Goal: Task Accomplishment & Management: Manage account settings

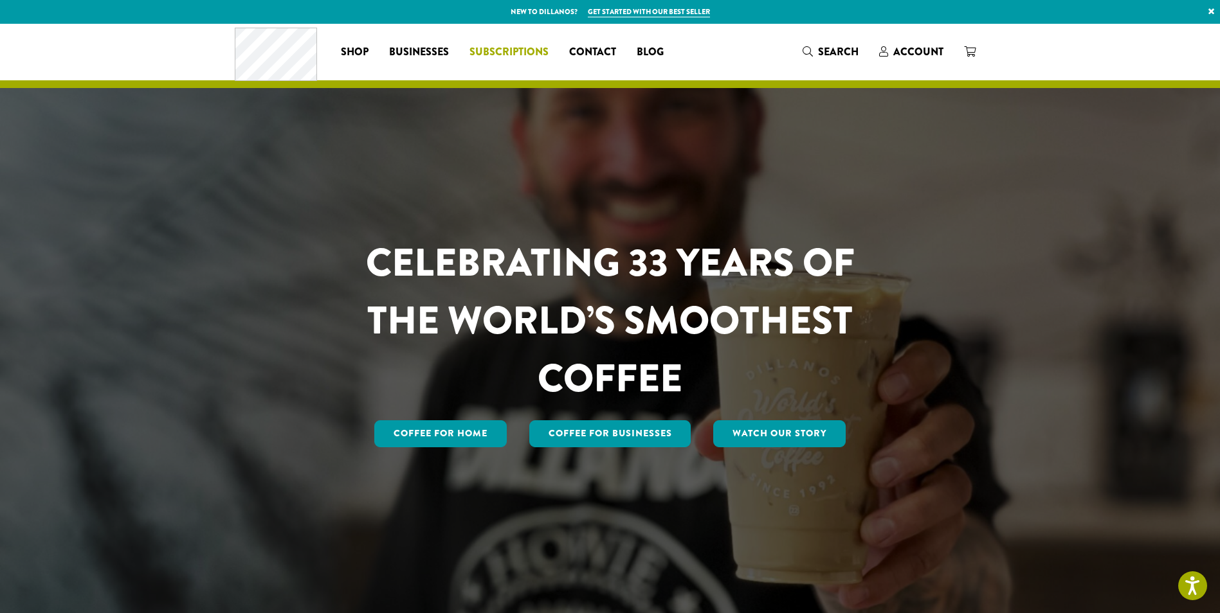
click at [538, 53] on span "Subscriptions" at bounding box center [508, 52] width 79 height 16
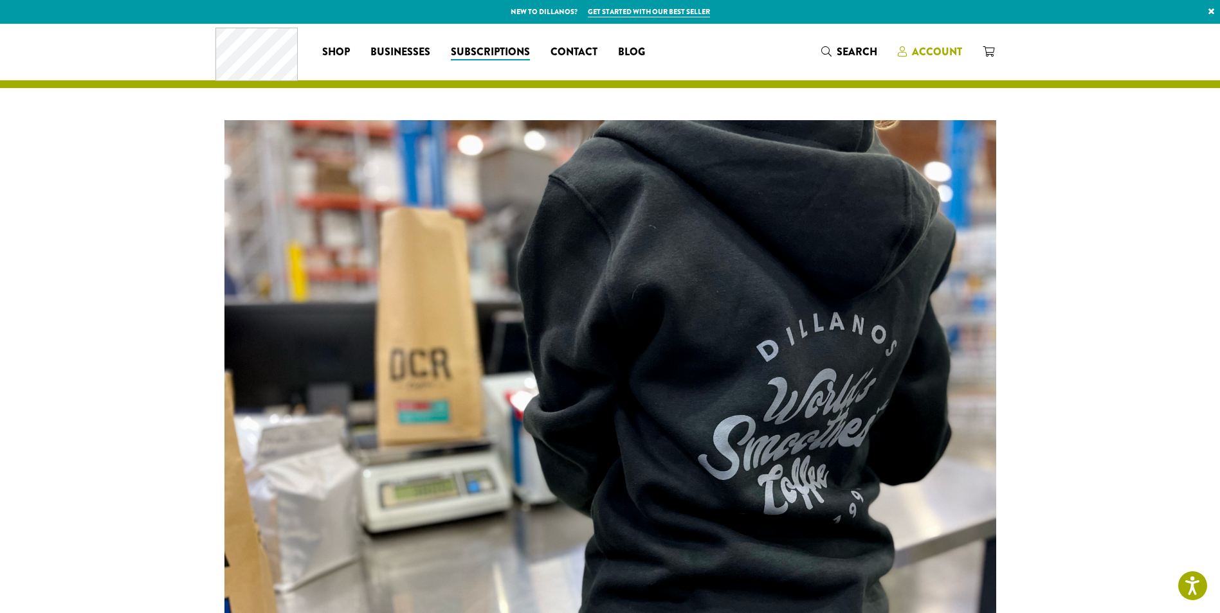
click at [963, 50] on link "Account" at bounding box center [929, 51] width 85 height 21
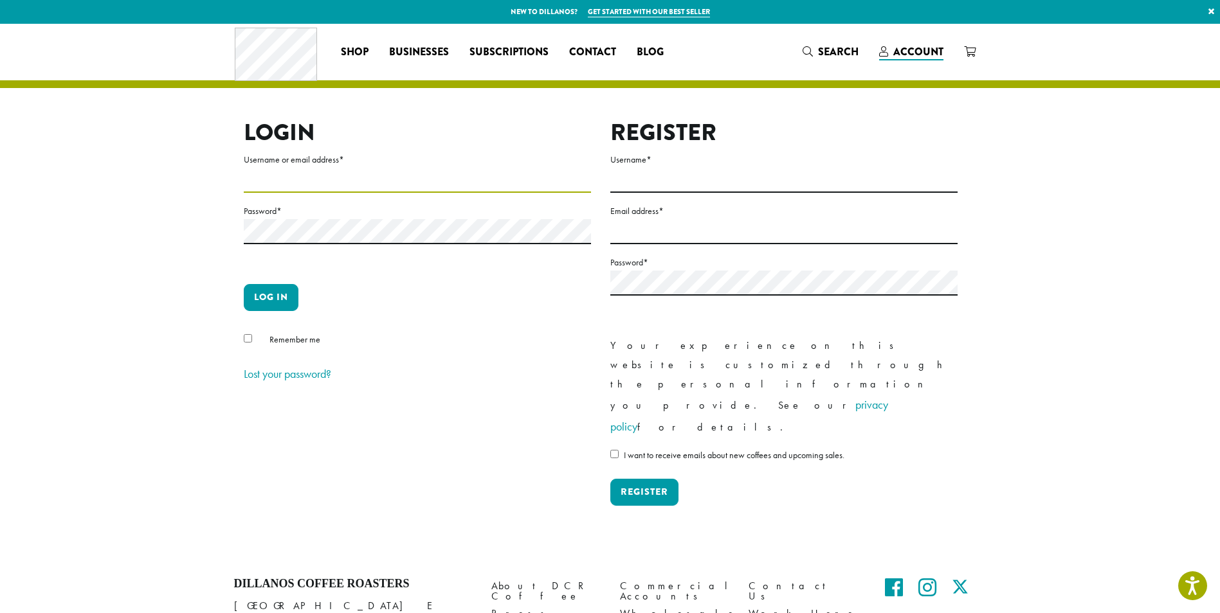
click at [316, 176] on input "Username or email address *" at bounding box center [417, 180] width 347 height 25
type input "**********"
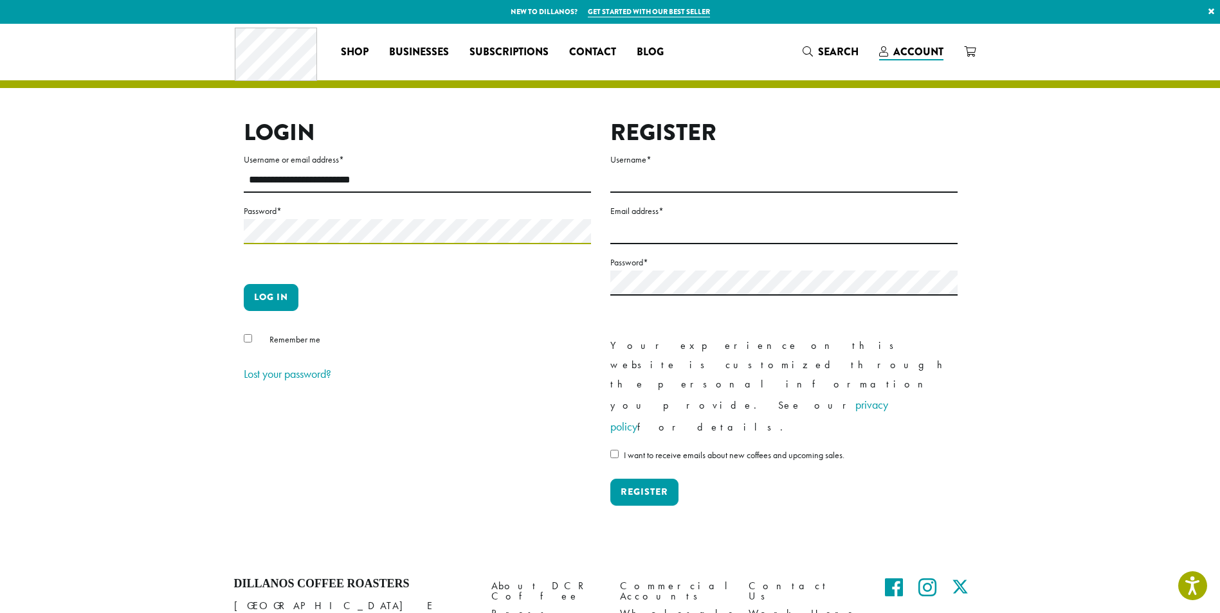
click at [244, 284] on button "Log in" at bounding box center [271, 297] width 55 height 27
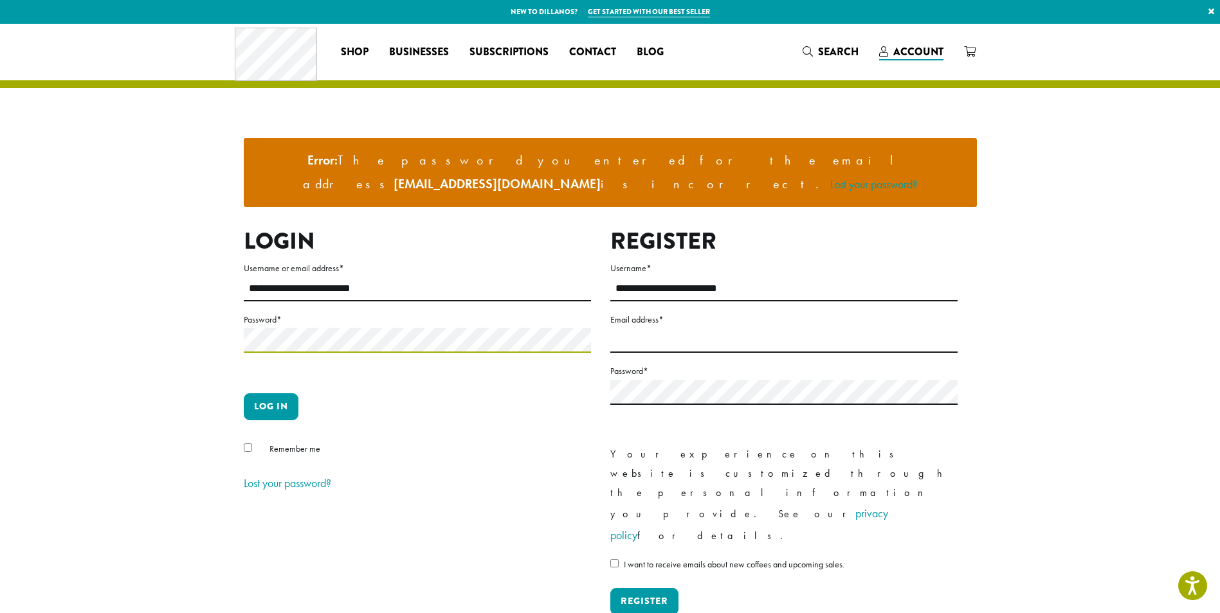
click at [244, 394] on button "Log in" at bounding box center [271, 407] width 55 height 27
click at [283, 394] on button "Log in" at bounding box center [271, 407] width 55 height 27
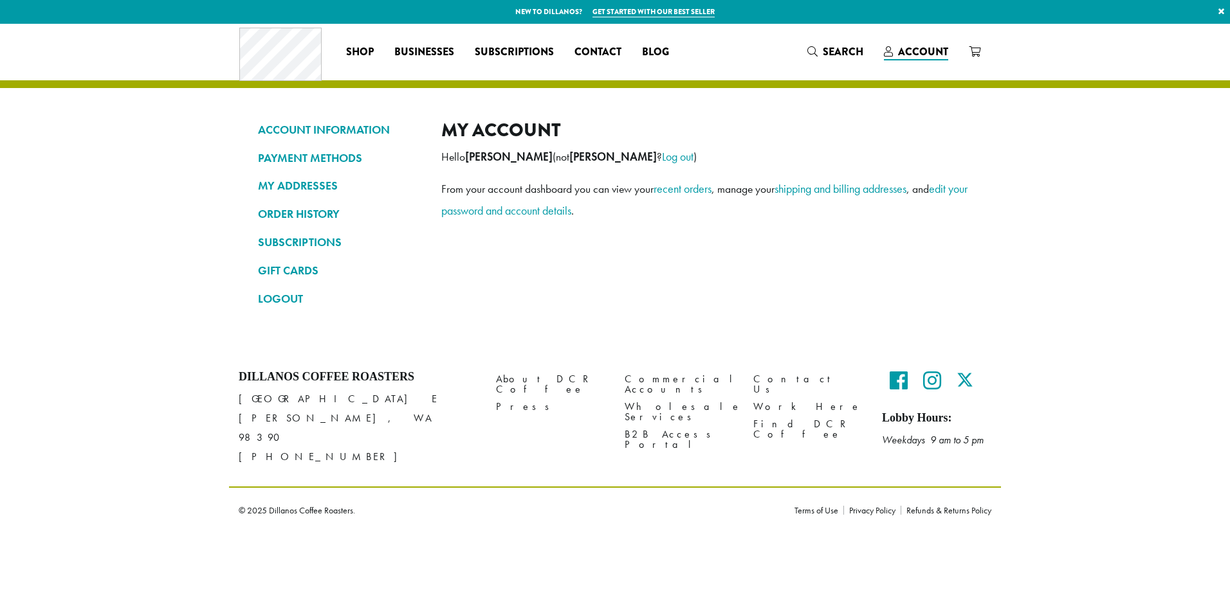
click at [221, 316] on html "New to Dillanos? Get started with our best seller × Shop All Coffee Drink Ingre…" at bounding box center [615, 266] width 1230 height 532
click at [310, 242] on link "SUBSCRIPTIONS" at bounding box center [340, 243] width 164 height 22
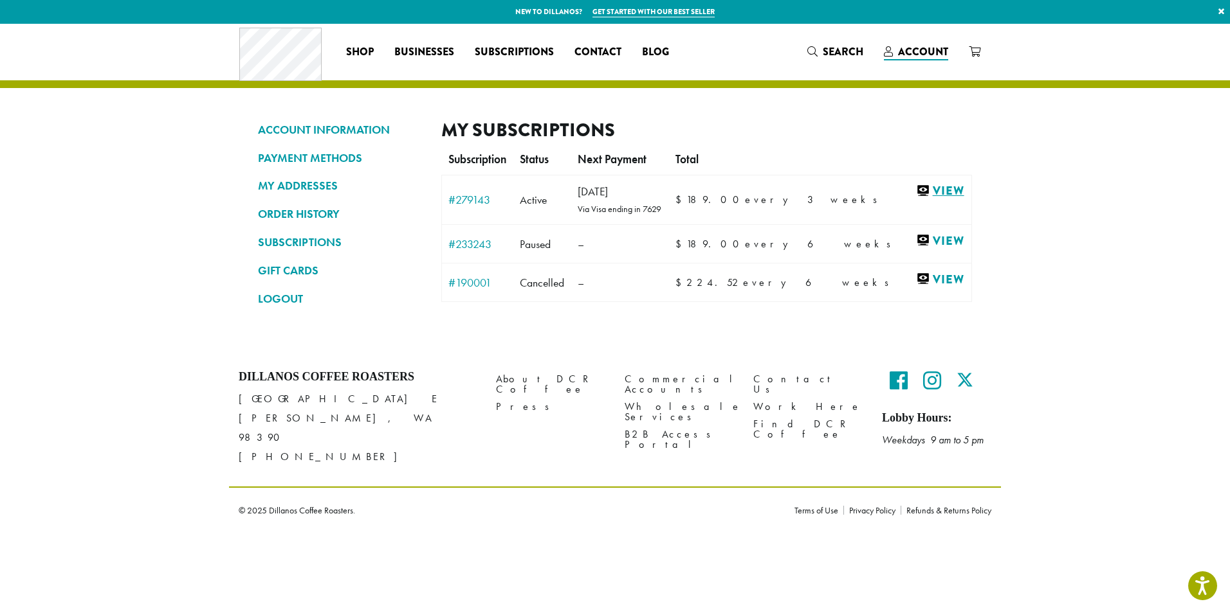
click at [932, 191] on link "View" at bounding box center [940, 191] width 49 height 16
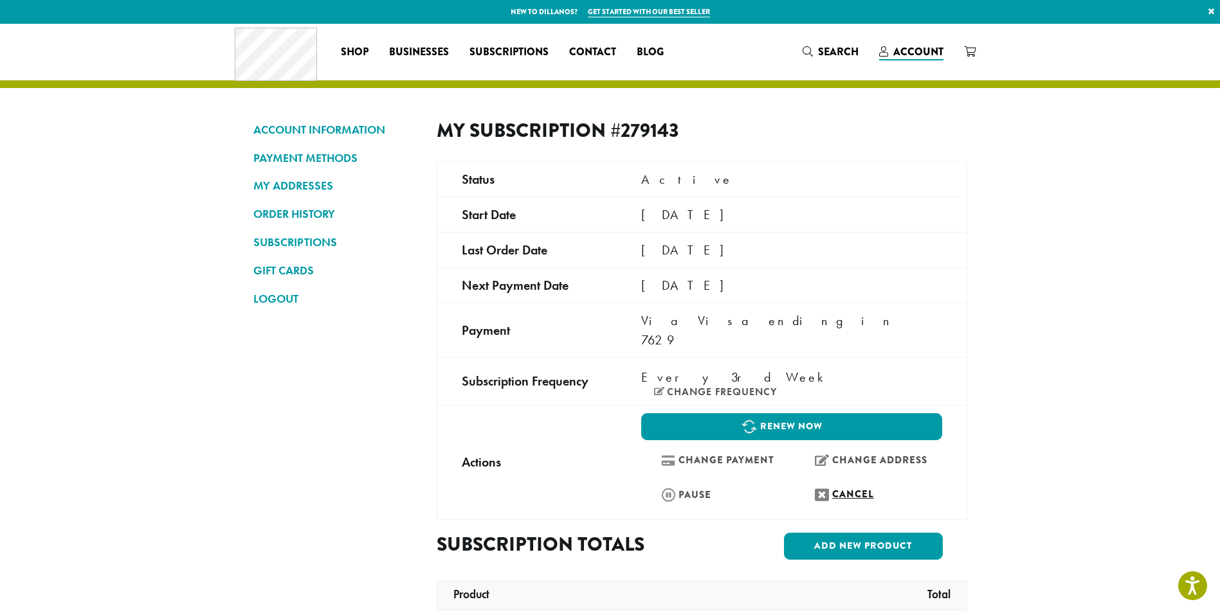
click at [848, 481] on link "Cancel" at bounding box center [868, 495] width 147 height 28
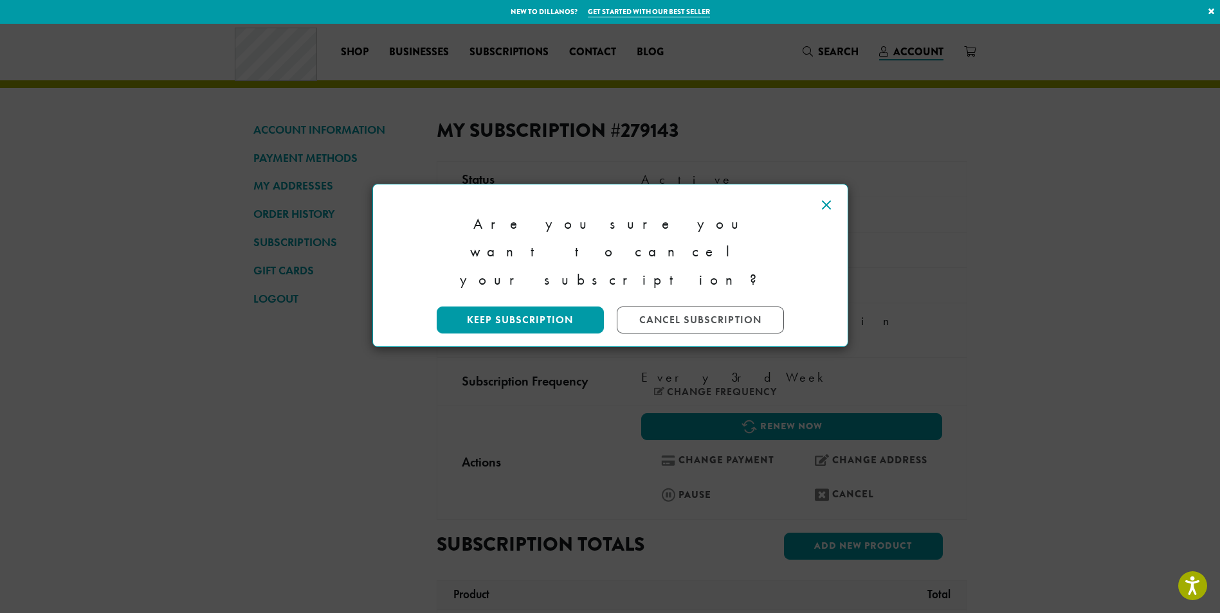
click at [825, 200] on icon at bounding box center [826, 204] width 15 height 15
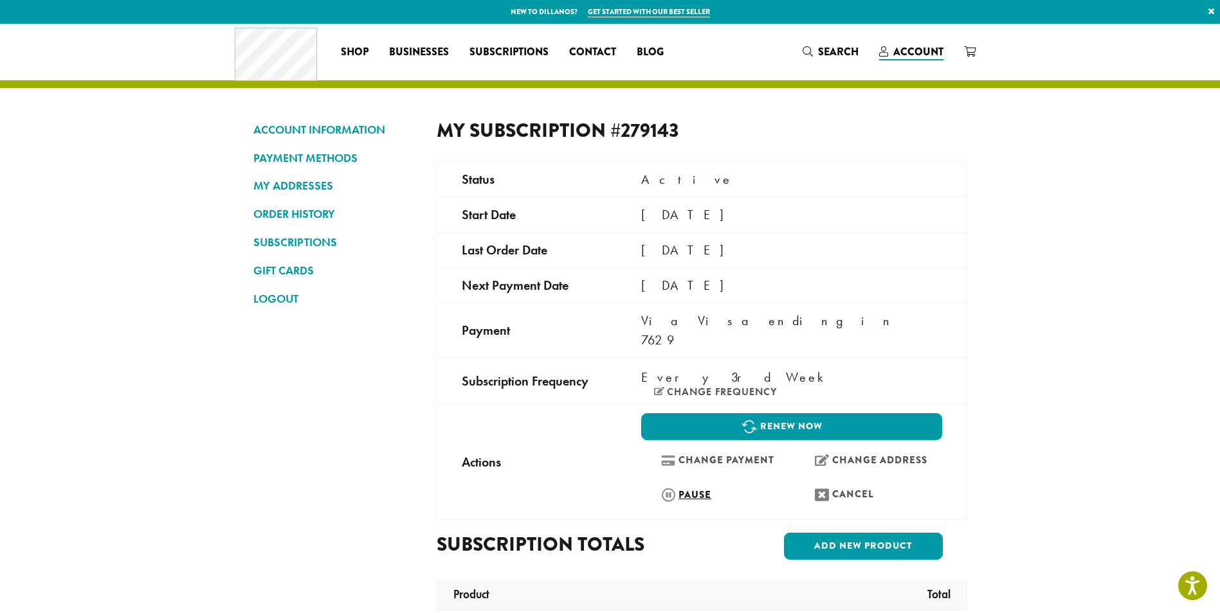
click at [707, 481] on link "Pause" at bounding box center [714, 495] width 147 height 28
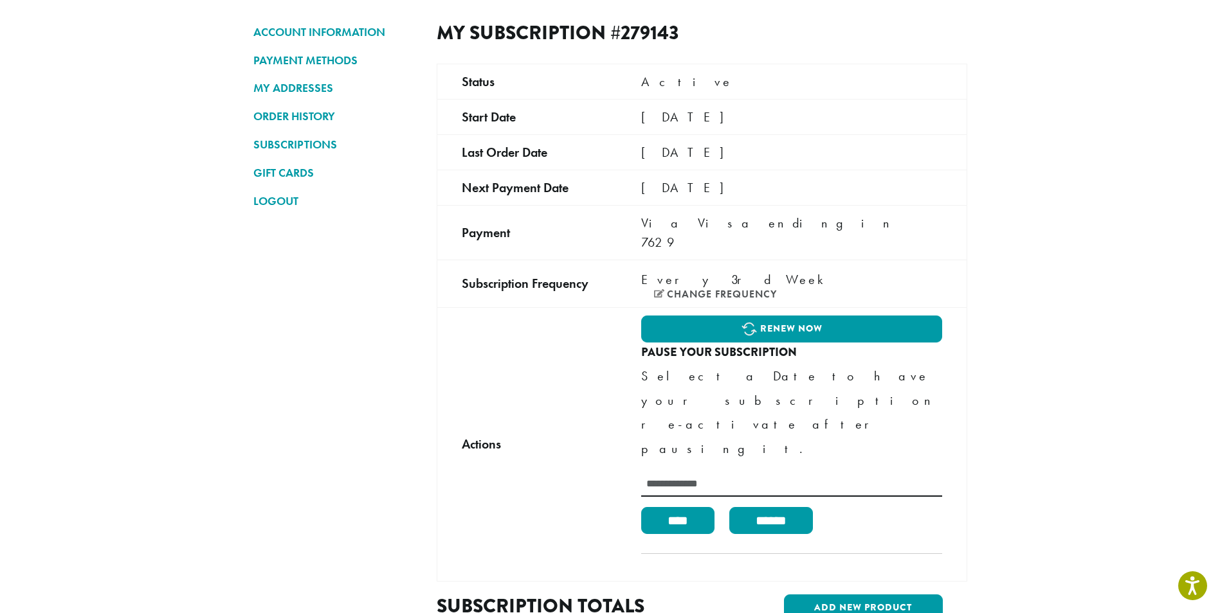
scroll to position [129, 0]
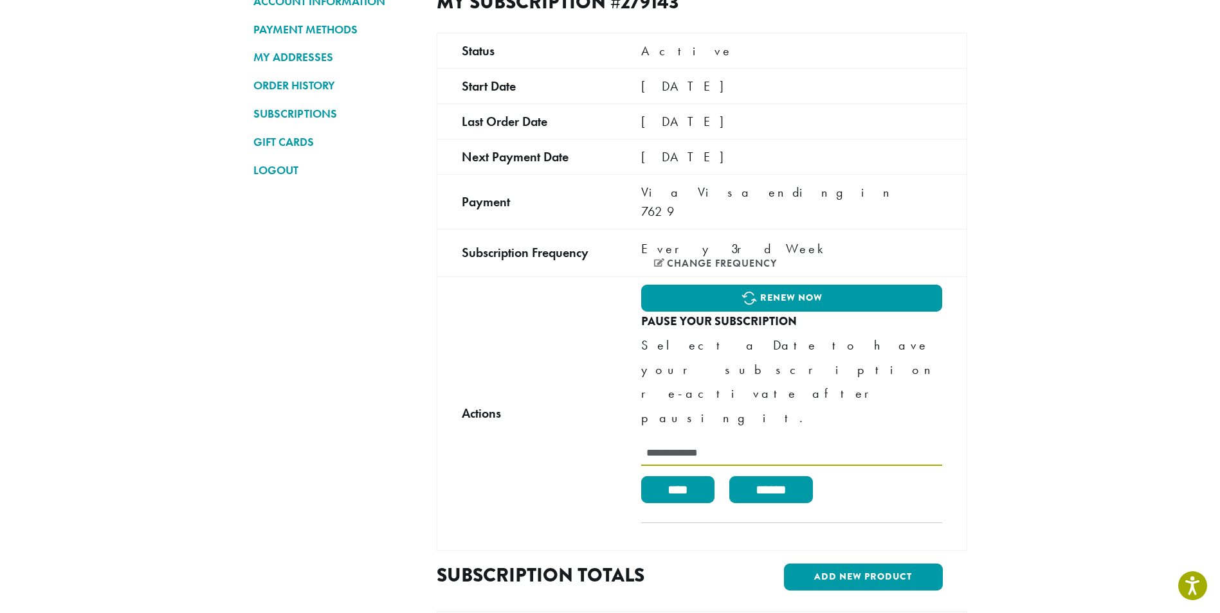
click at [691, 441] on input "text" at bounding box center [791, 453] width 300 height 25
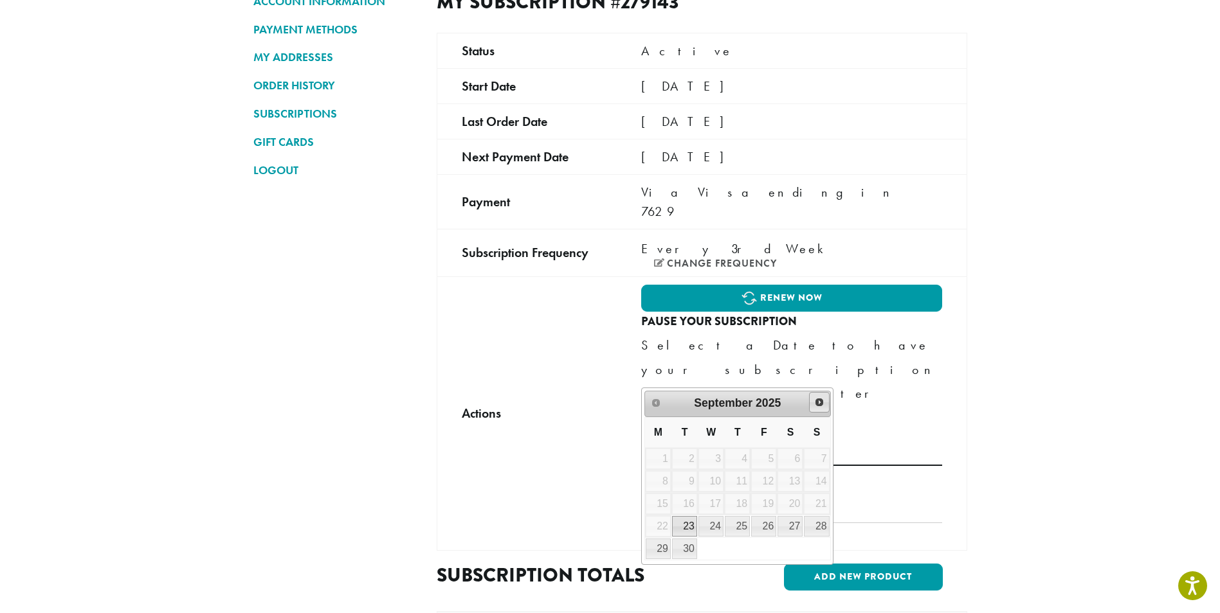
click at [824, 397] on span "Next" at bounding box center [819, 402] width 10 height 10
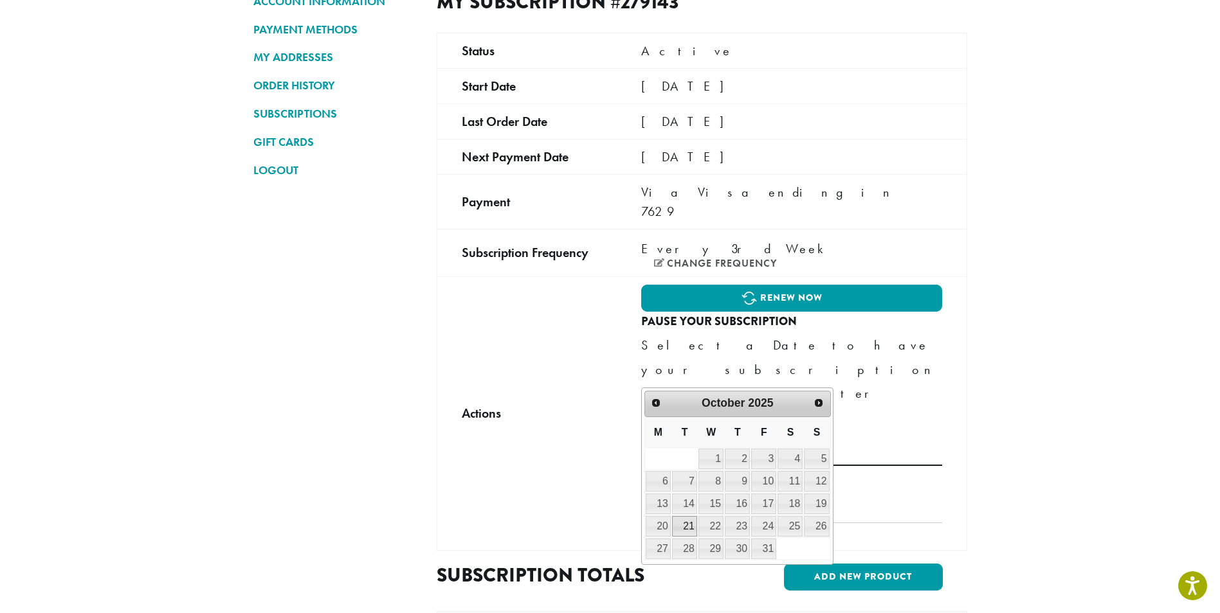
click at [691, 531] on link "21" at bounding box center [684, 526] width 25 height 21
type input "**********"
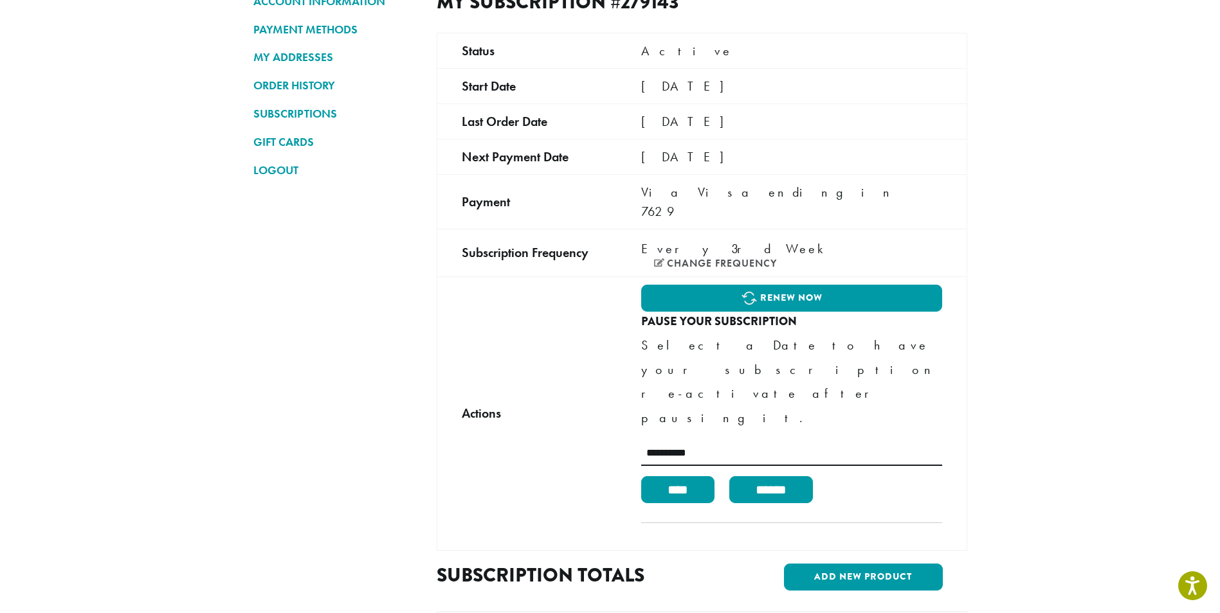
click at [675, 441] on form "**********" at bounding box center [791, 482] width 300 height 82
click at [675, 477] on input "****" at bounding box center [677, 490] width 73 height 27
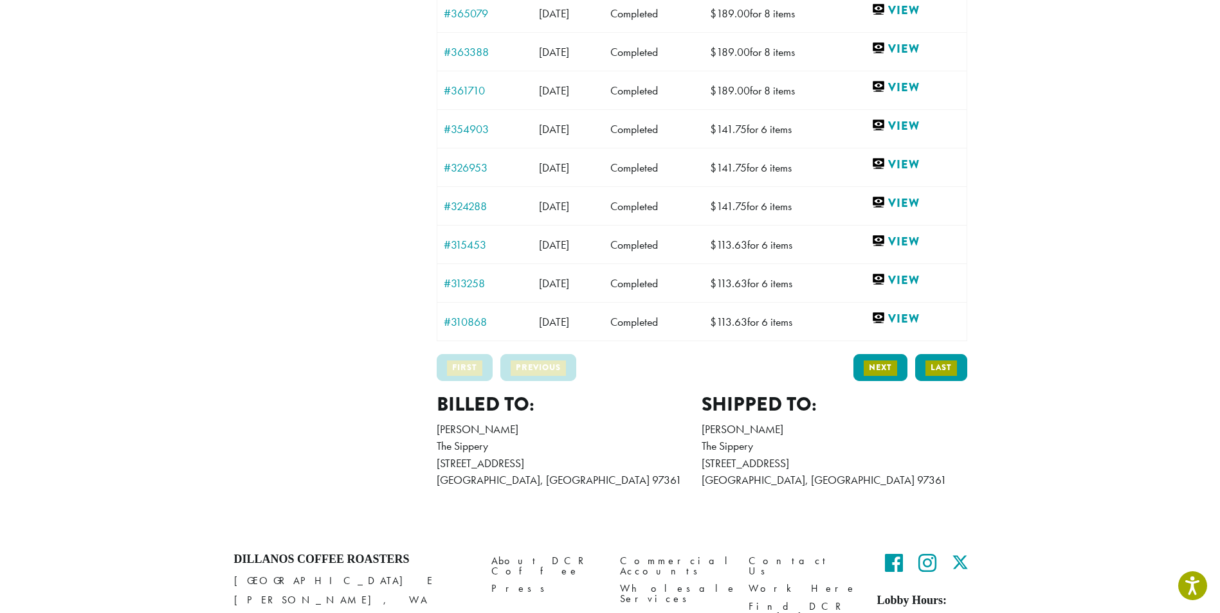
scroll to position [803, 0]
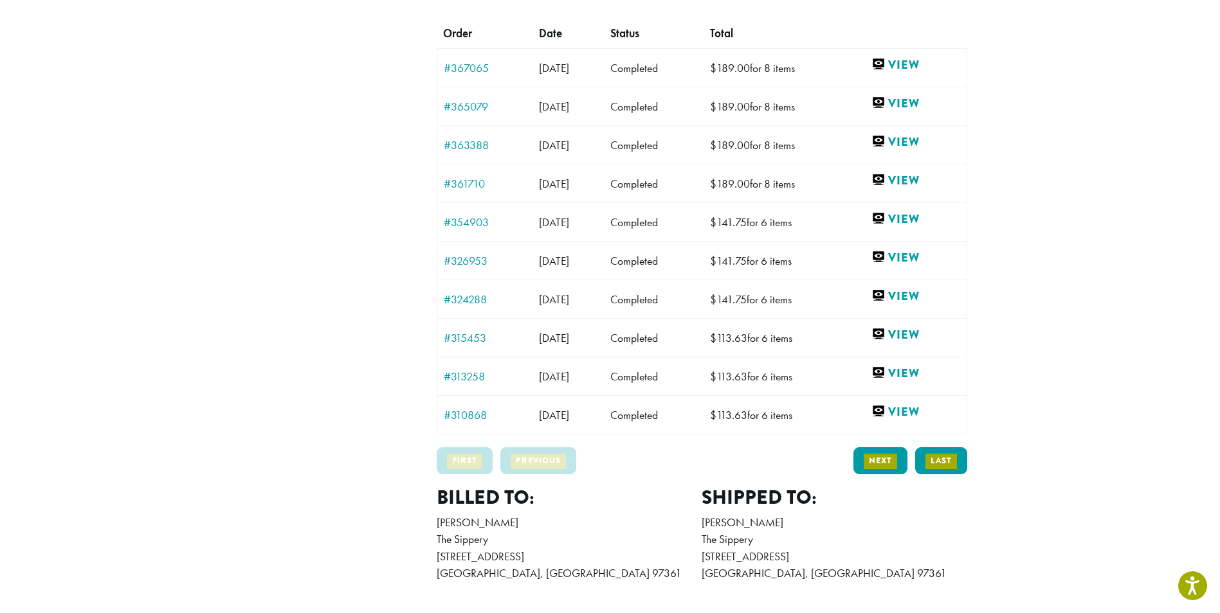
click at [698, 514] on address "[PERSON_NAME] The Sippery [STREET_ADDRESS] 5038370168 [EMAIL_ADDRESS][DOMAIN_NA…" at bounding box center [570, 548] width 266 height 68
drag, startPoint x: 817, startPoint y: 526, endPoint x: 419, endPoint y: 440, distance: 406.7
drag, startPoint x: 419, startPoint y: 440, endPoint x: 415, endPoint y: 451, distance: 11.6
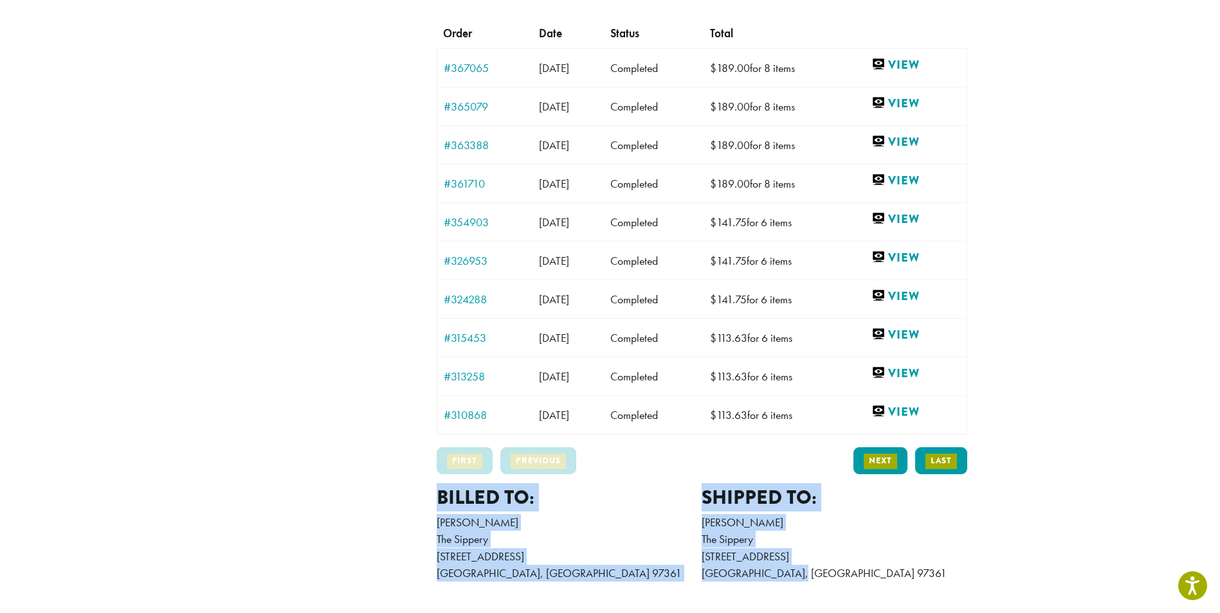
drag, startPoint x: 862, startPoint y: 540, endPoint x: 433, endPoint y: 442, distance: 439.2
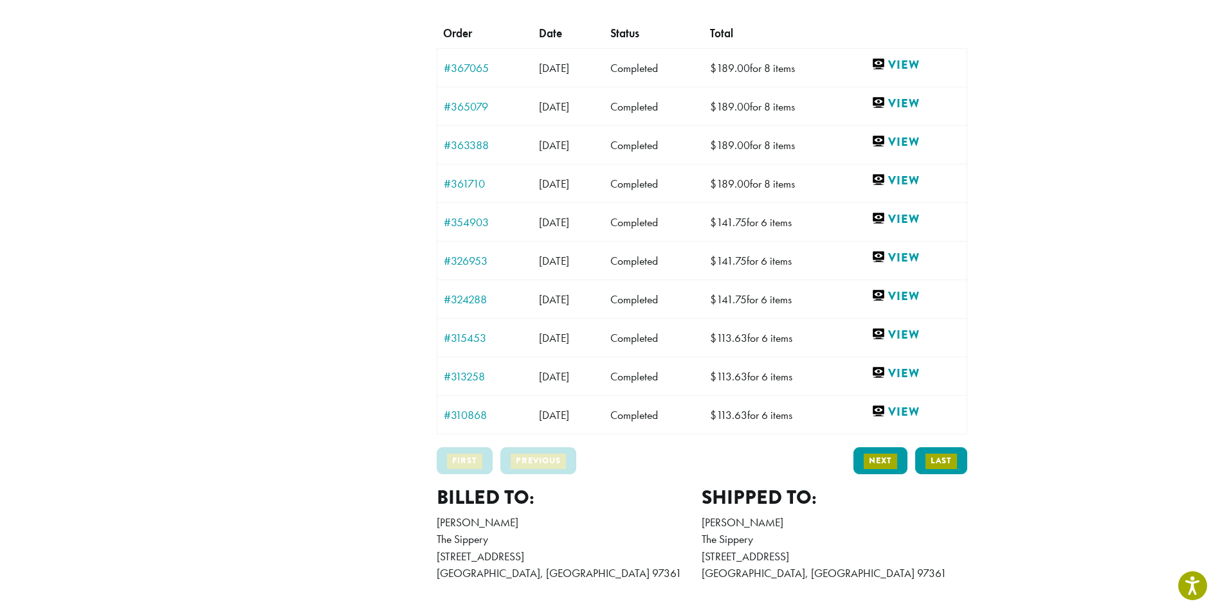
drag, startPoint x: 433, startPoint y: 442, endPoint x: 281, endPoint y: 309, distance: 202.4
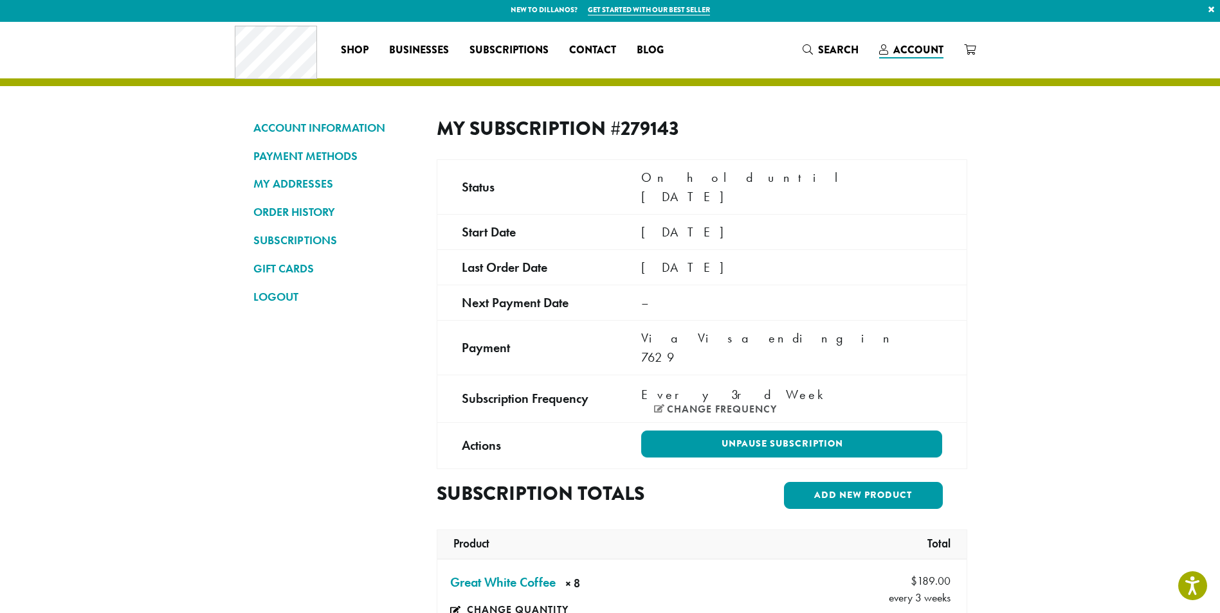
scroll to position [0, 0]
